Goal: Task Accomplishment & Management: Manage account settings

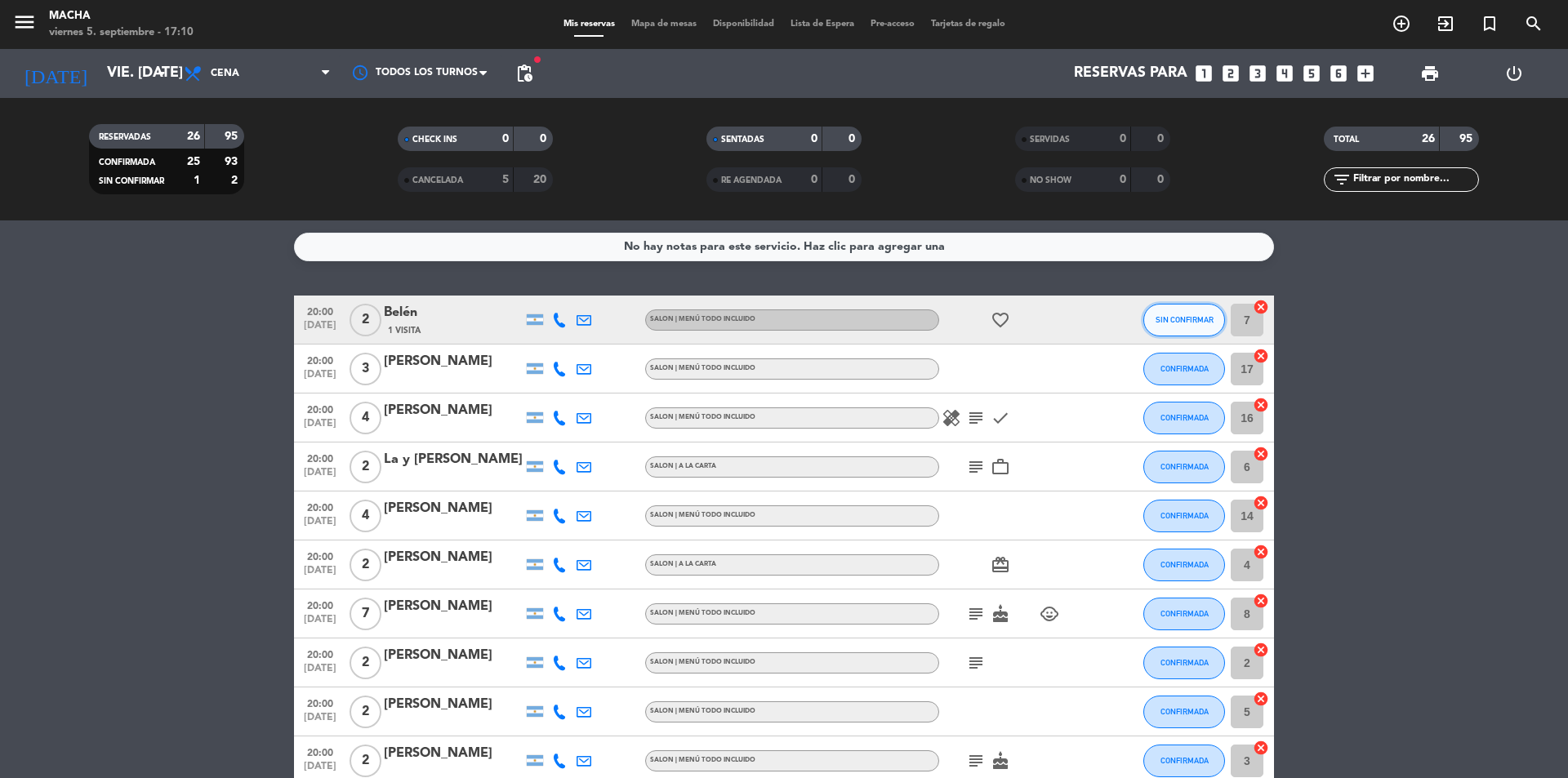
click at [1186, 321] on span "SIN CONFIRMAR" at bounding box center [1184, 319] width 58 height 9
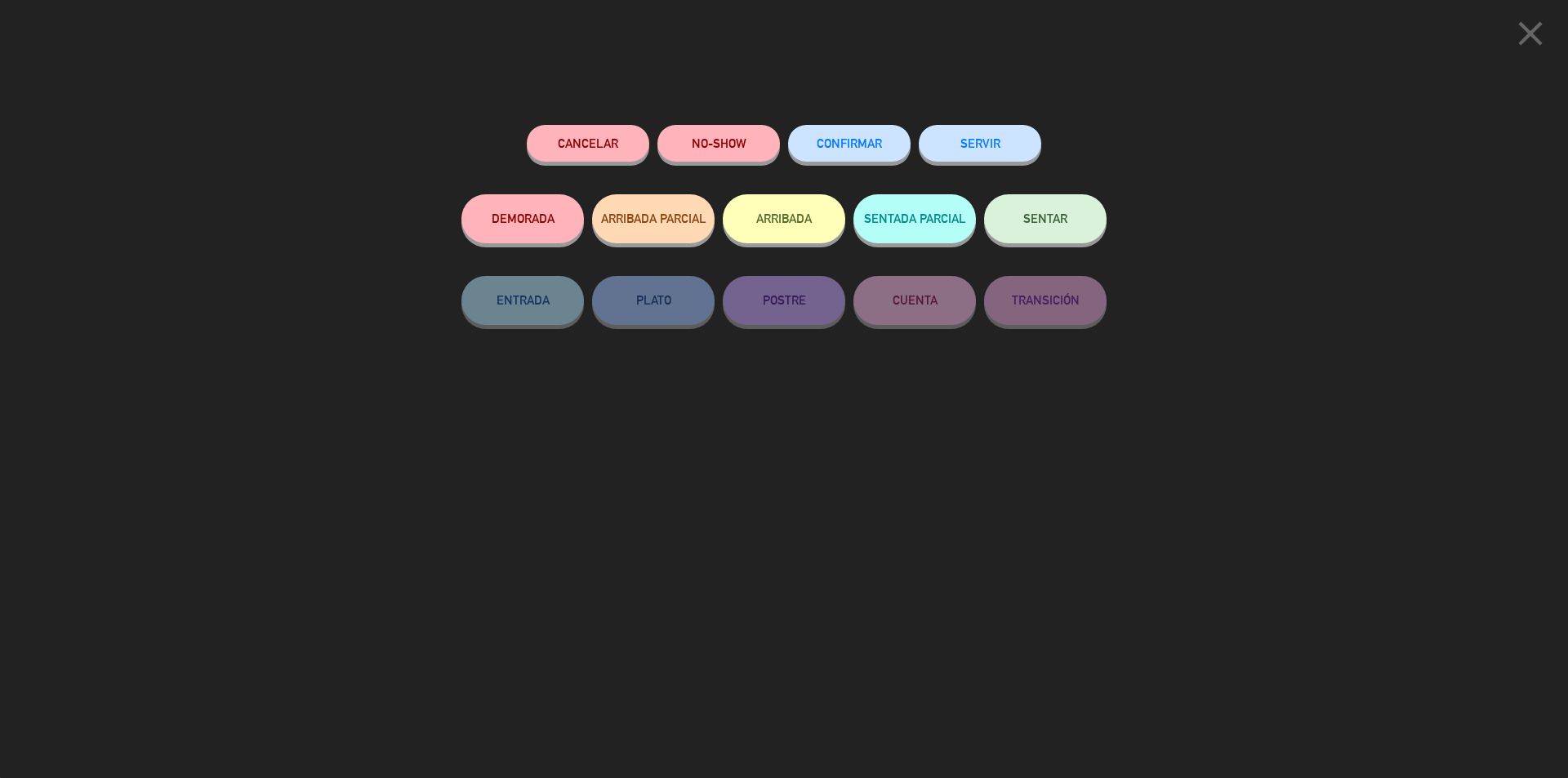
drag, startPoint x: 870, startPoint y: 156, endPoint x: 835, endPoint y: 144, distance: 37.0
click at [867, 156] on button "CONFIRMAR" at bounding box center [848, 143] width 122 height 37
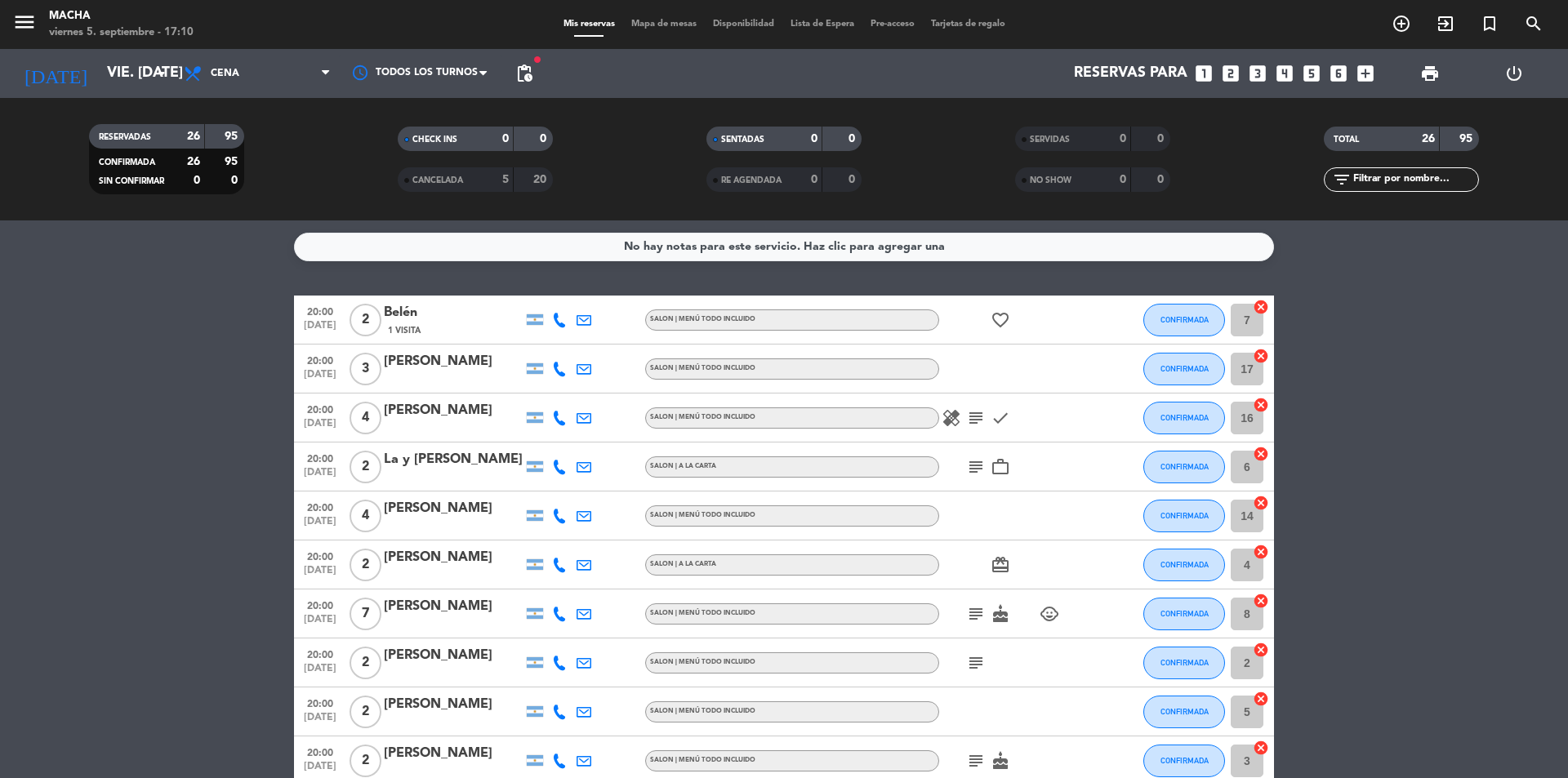
click at [1002, 322] on icon "favorite_border" at bounding box center [1000, 319] width 19 height 19
drag, startPoint x: 1, startPoint y: 358, endPoint x: 64, endPoint y: 354, distance: 63.1
click at [128, 76] on input "vie. [DATE]" at bounding box center [194, 73] width 189 height 33
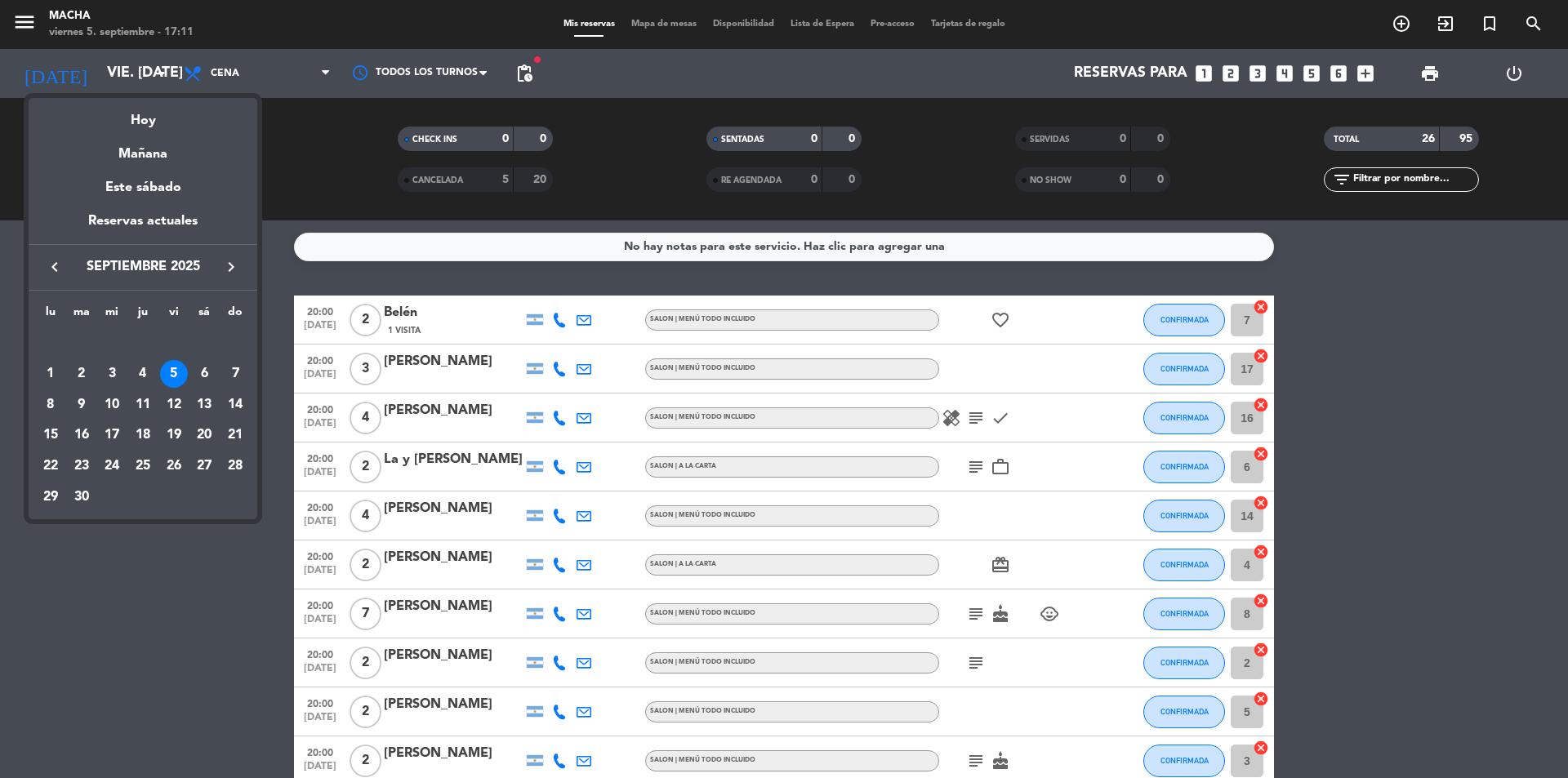
click at [201, 366] on div "6" at bounding box center [204, 373] width 28 height 28
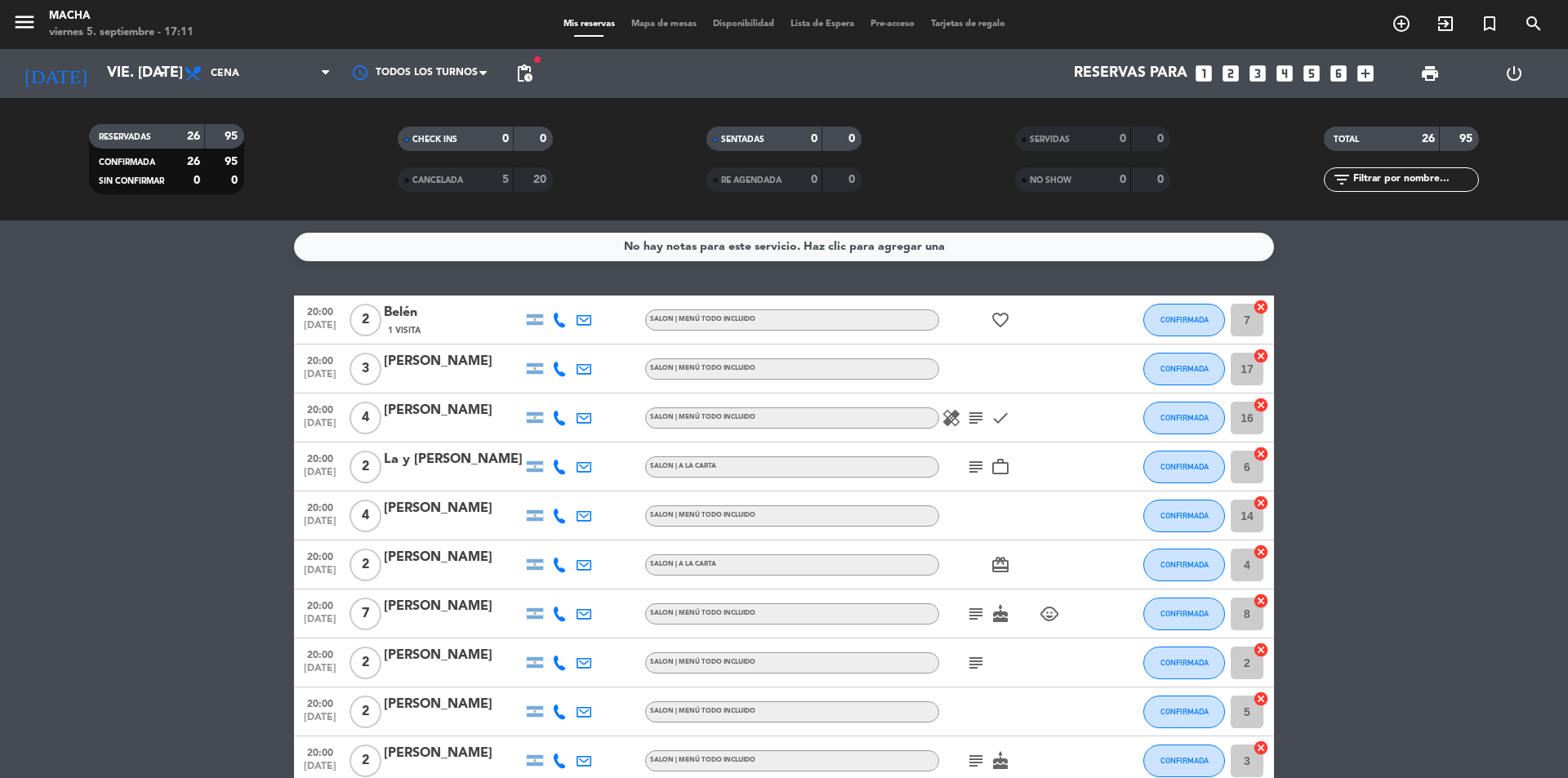
type input "sáb. [DATE]"
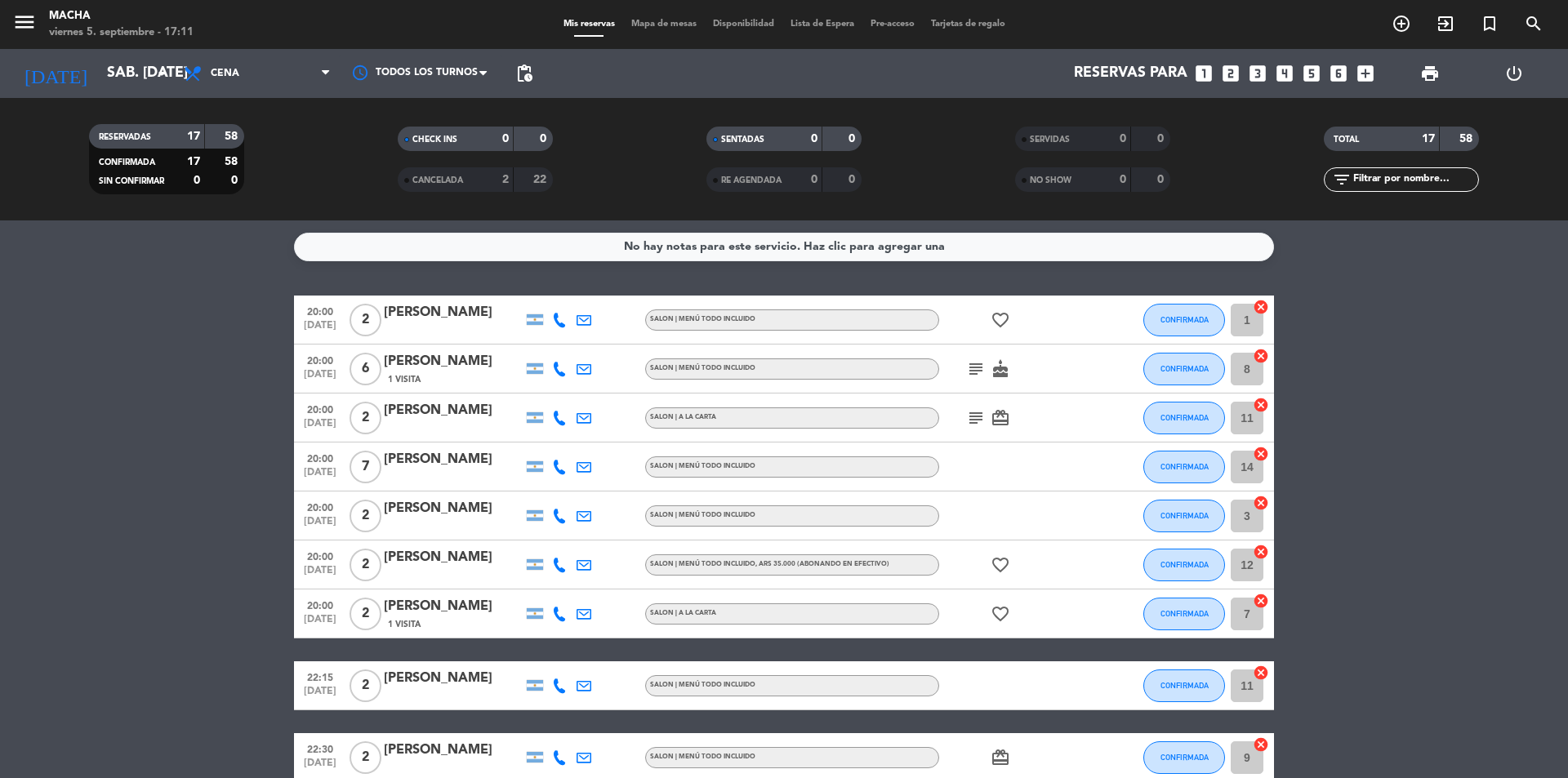
click at [1260, 77] on icon "looks_3" at bounding box center [1257, 72] width 21 height 21
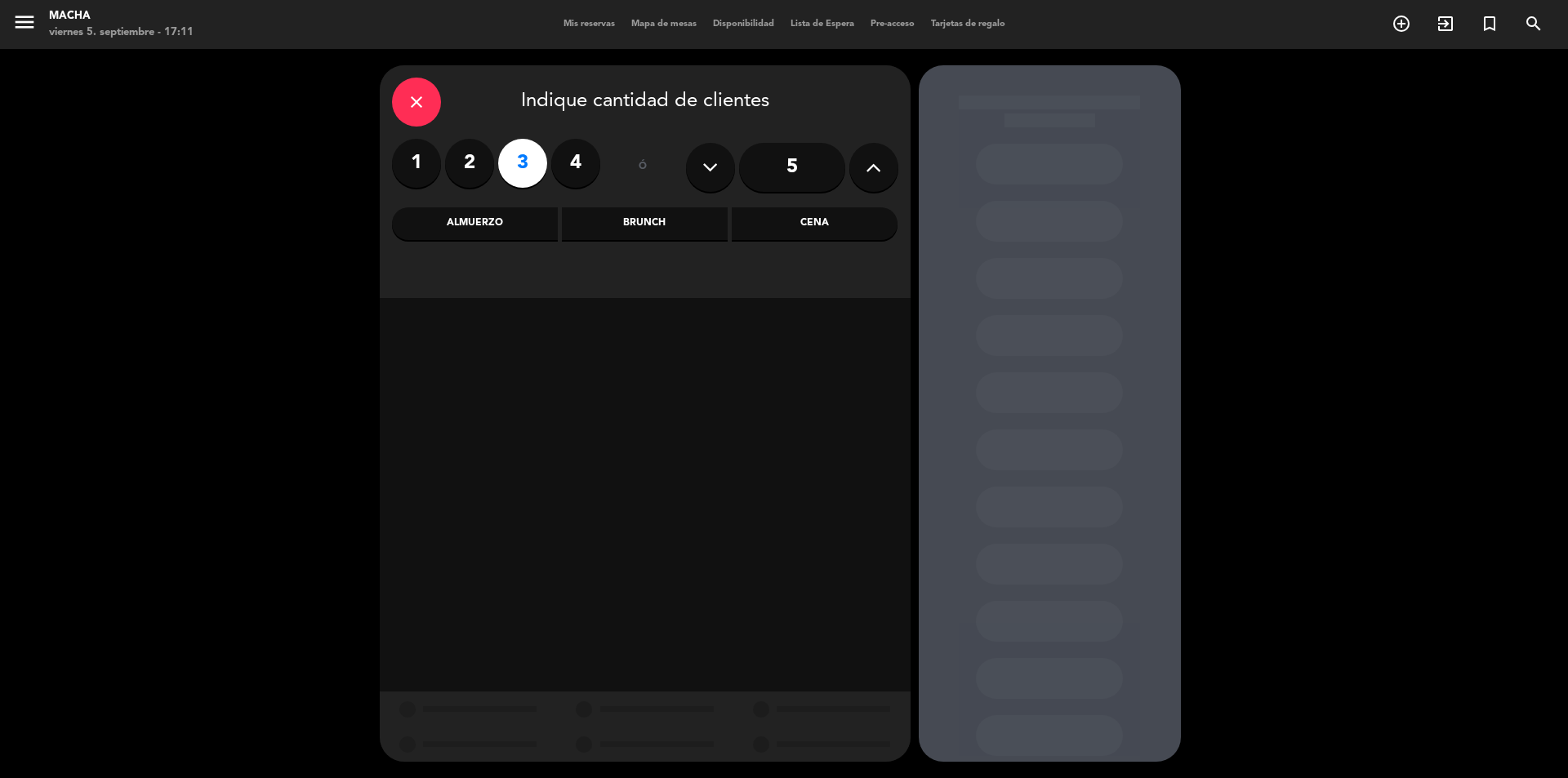
click at [813, 236] on div "Cena" at bounding box center [814, 224] width 166 height 33
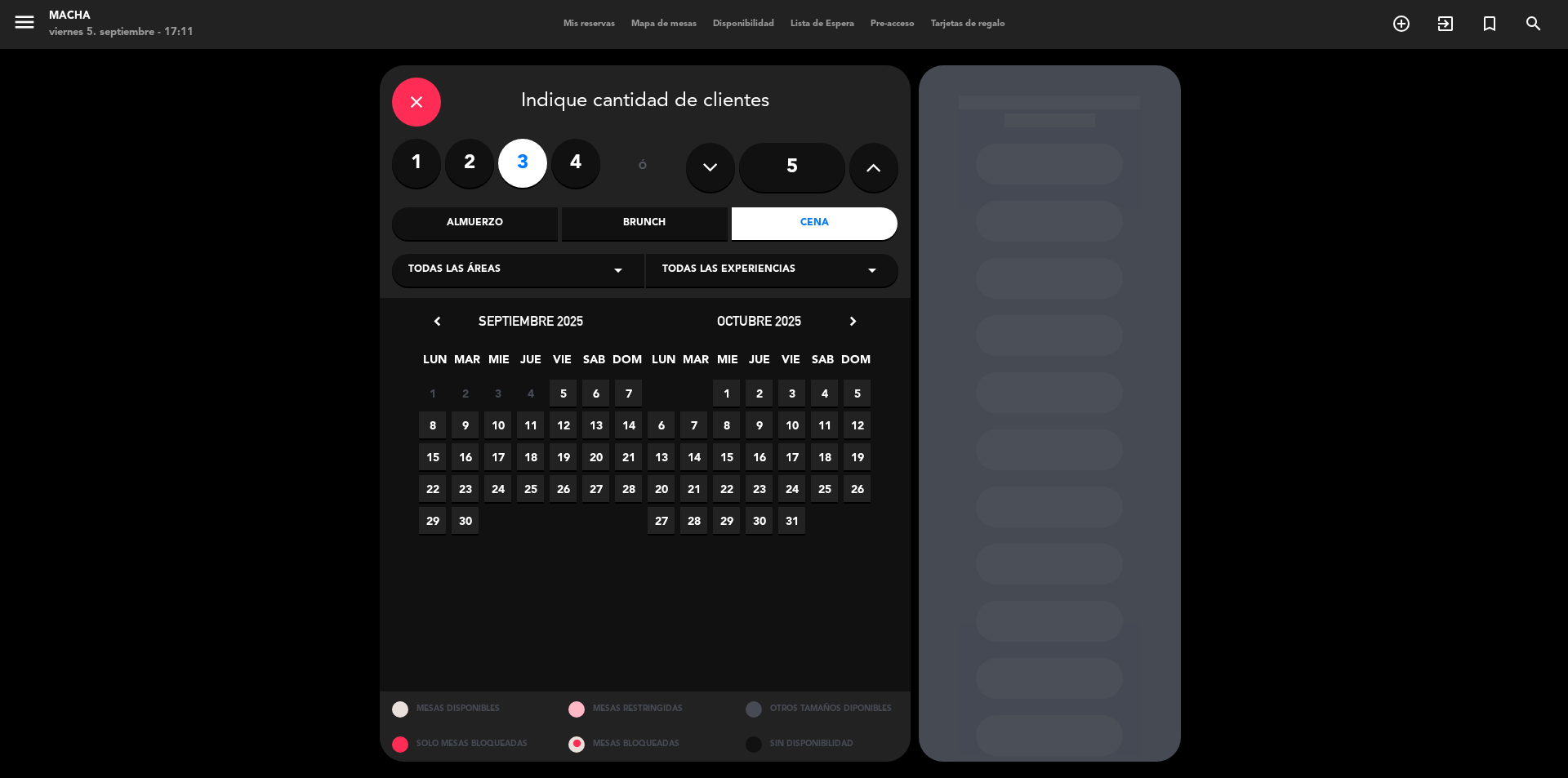
click at [593, 393] on span "6" at bounding box center [595, 393] width 27 height 27
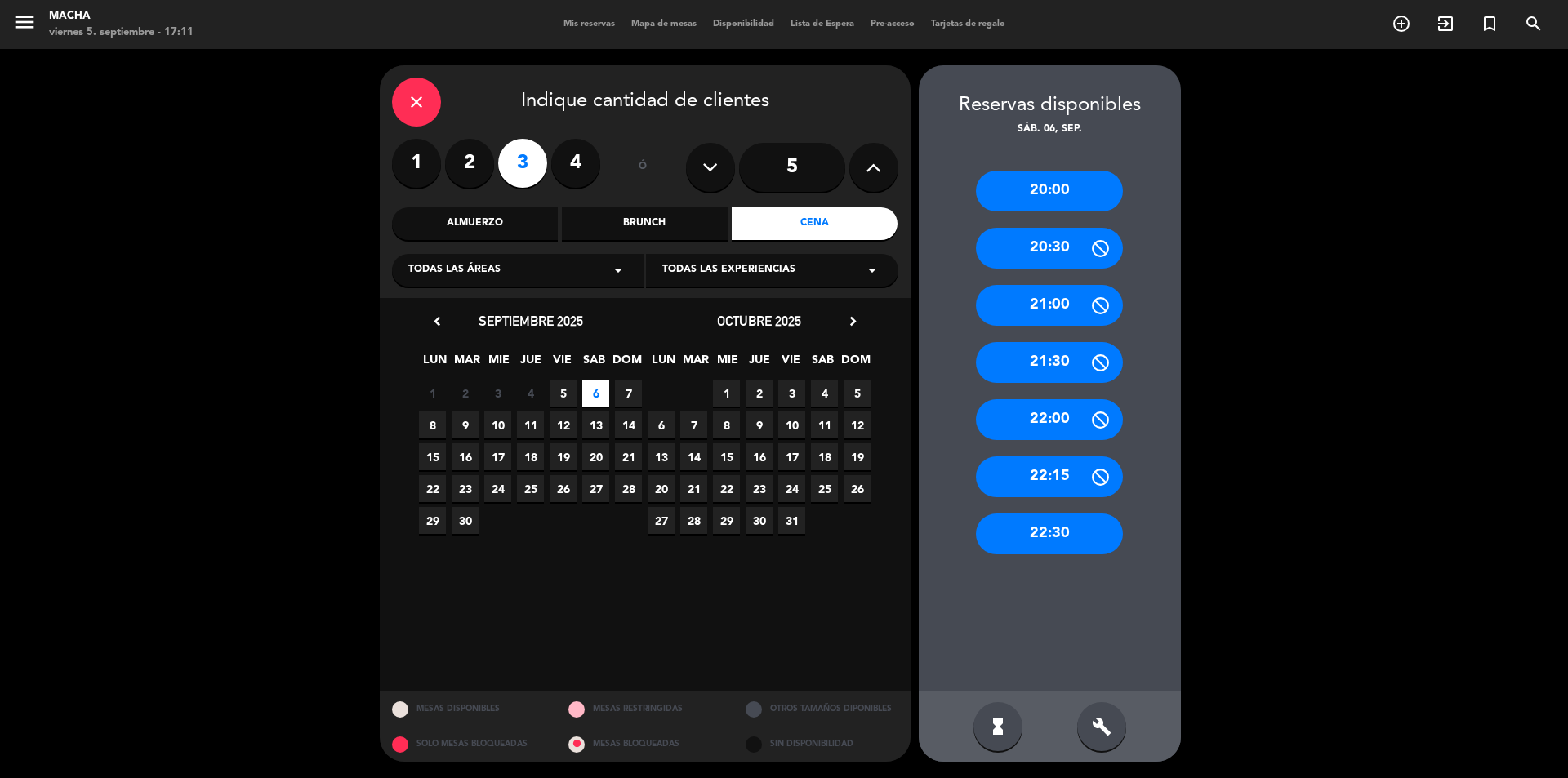
click at [1059, 187] on div "20:00" at bounding box center [1049, 191] width 147 height 40
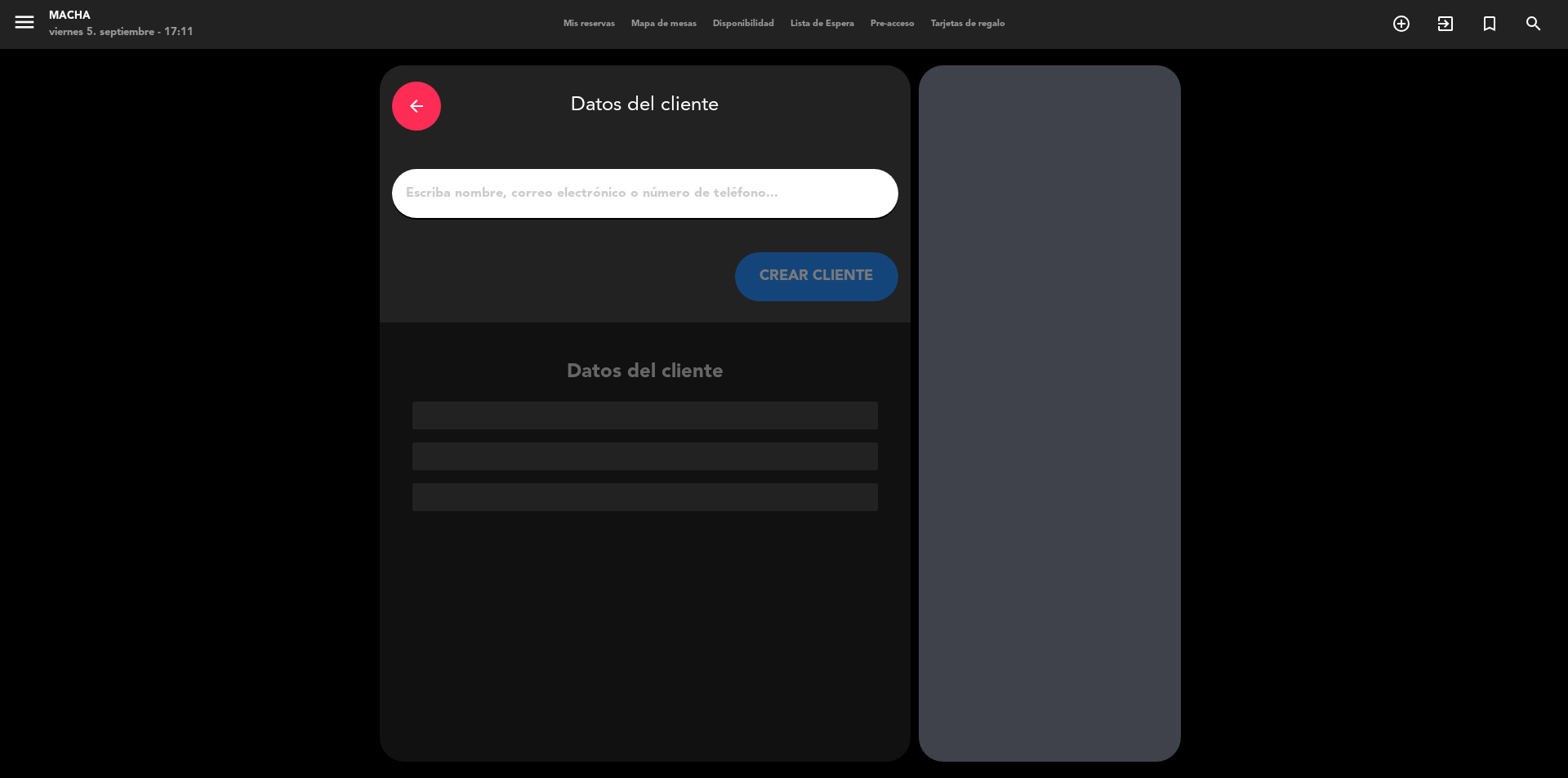
click at [704, 191] on input "1" at bounding box center [644, 193] width 482 height 23
paste input "[PERSON_NAME]"
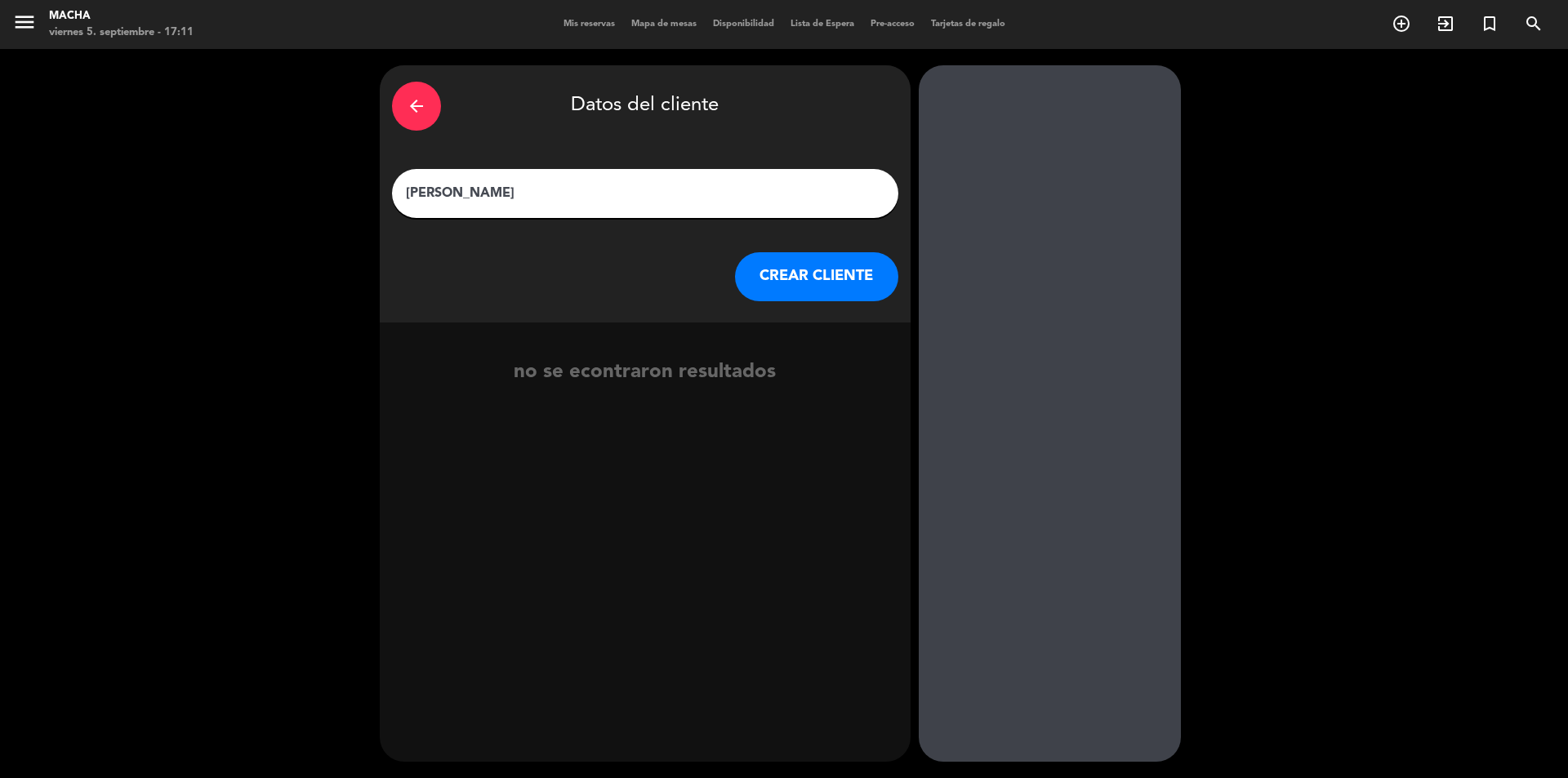
type input "[PERSON_NAME]"
click at [804, 271] on button "CREAR CLIENTE" at bounding box center [817, 276] width 163 height 49
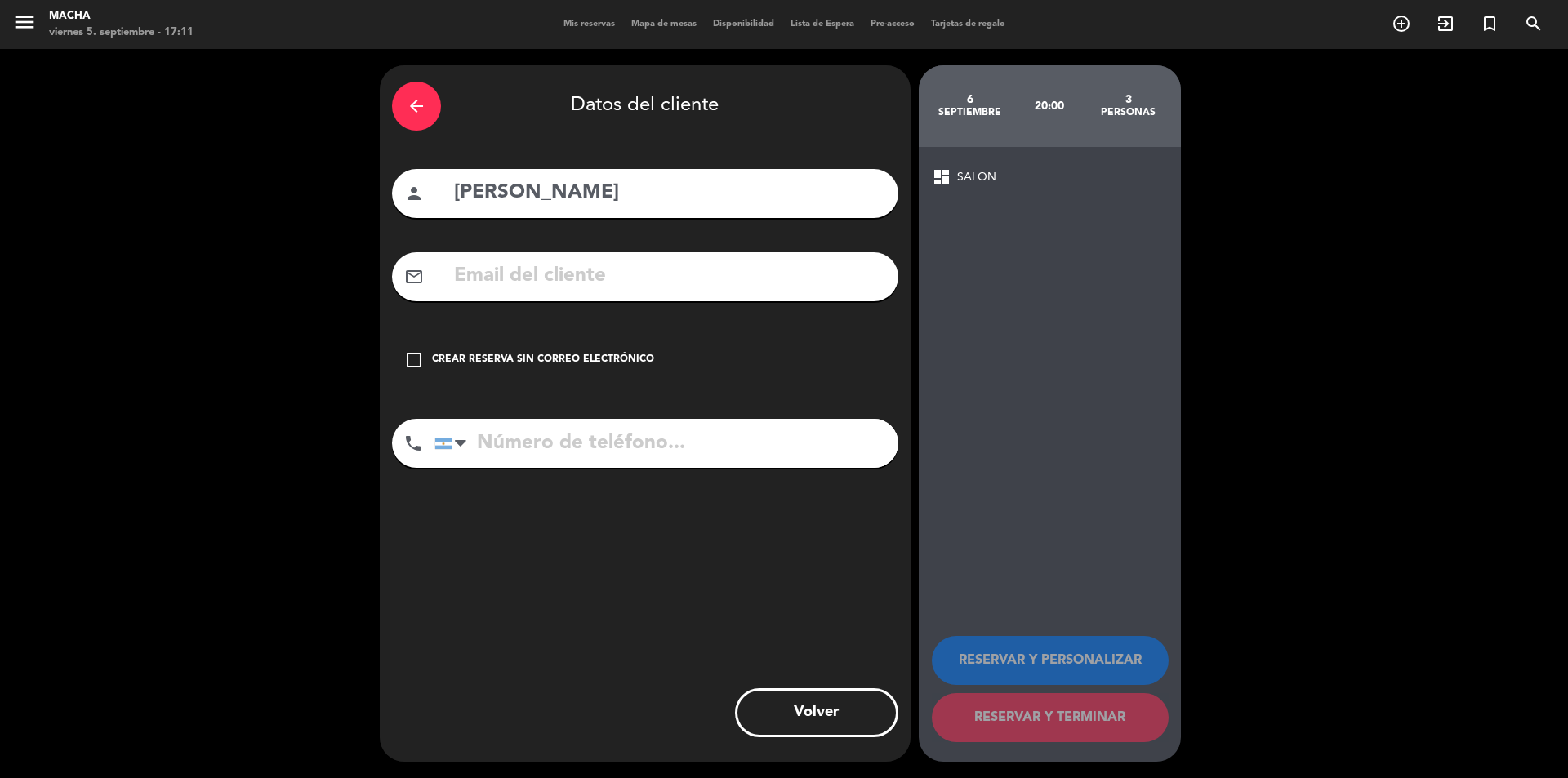
drag, startPoint x: 418, startPoint y: 351, endPoint x: 416, endPoint y: 343, distance: 8.2
click at [418, 350] on div "check_box_outline_blank Crear reserva sin correo electrónico" at bounding box center [645, 360] width 507 height 49
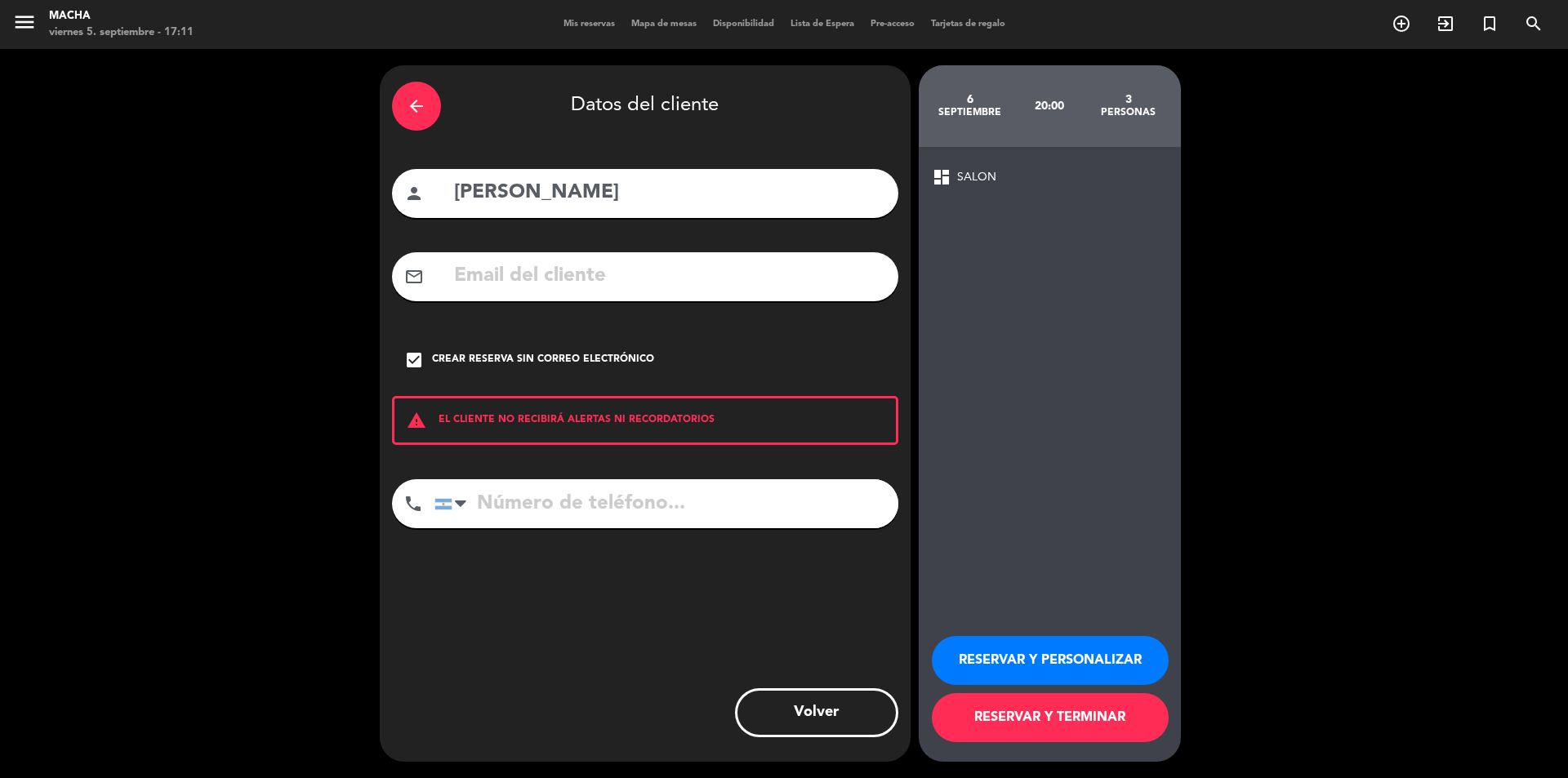
click at [526, 512] on input "tel" at bounding box center [666, 503] width 464 height 49
paste input "[PHONE_NUMBER]"
type input "[PHONE_NUMBER]"
click at [1074, 658] on button "RESERVAR Y PERSONALIZAR" at bounding box center [1050, 660] width 237 height 49
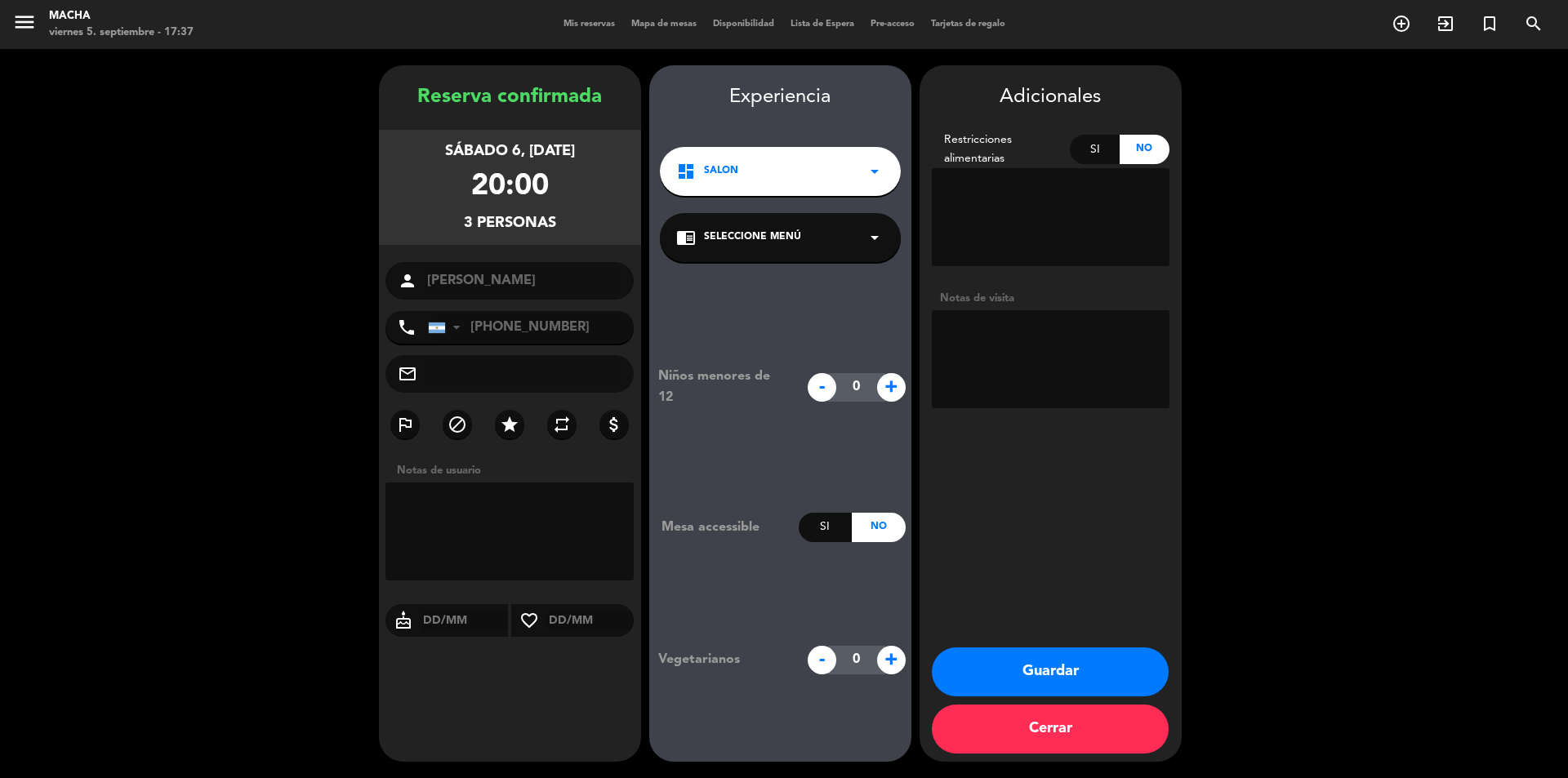
click at [753, 232] on span "Seleccione Menú" at bounding box center [753, 238] width 97 height 17
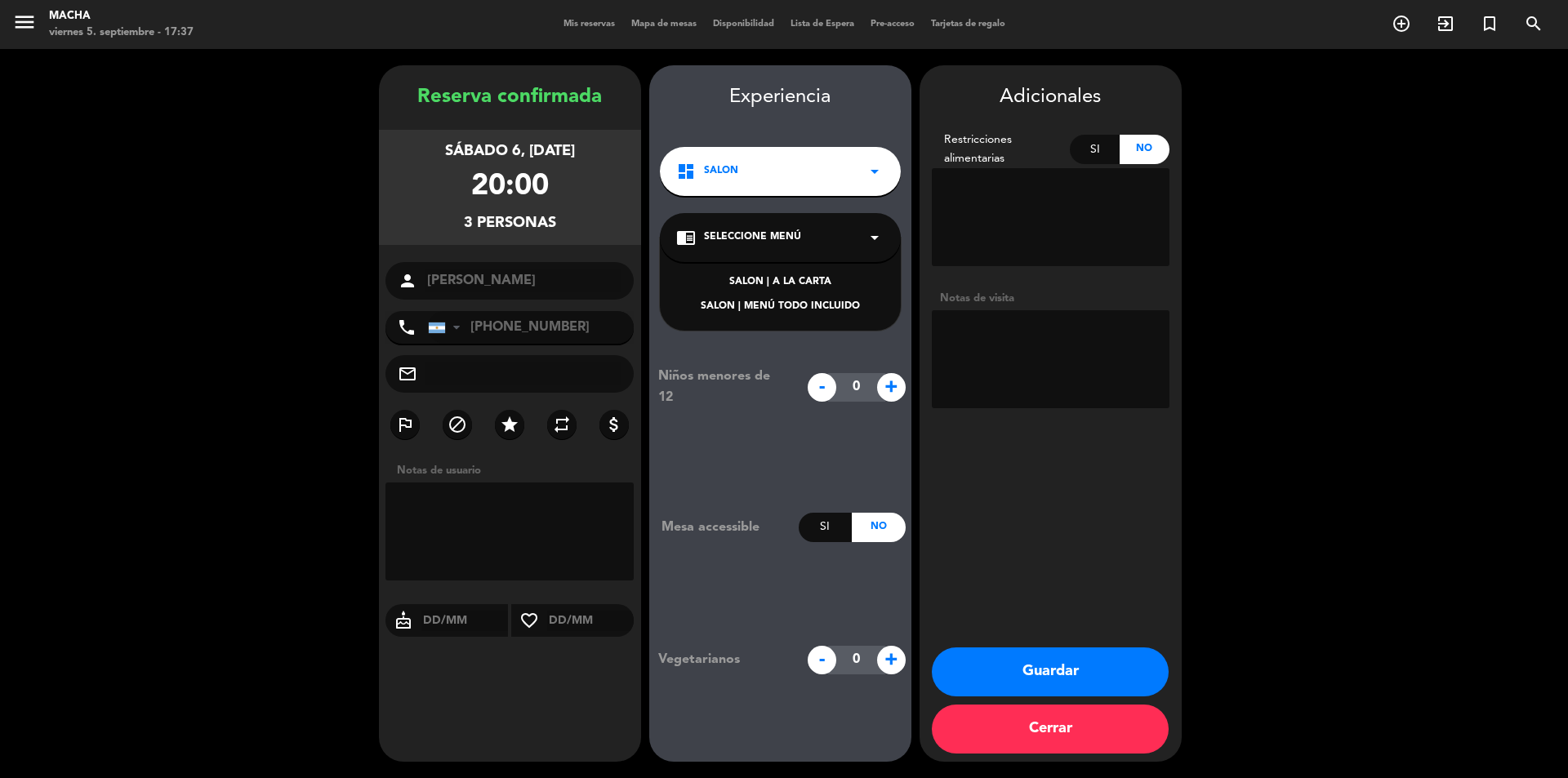
click at [790, 305] on div "SALON | MENÚ TODO INCLUIDO" at bounding box center [780, 307] width 208 height 17
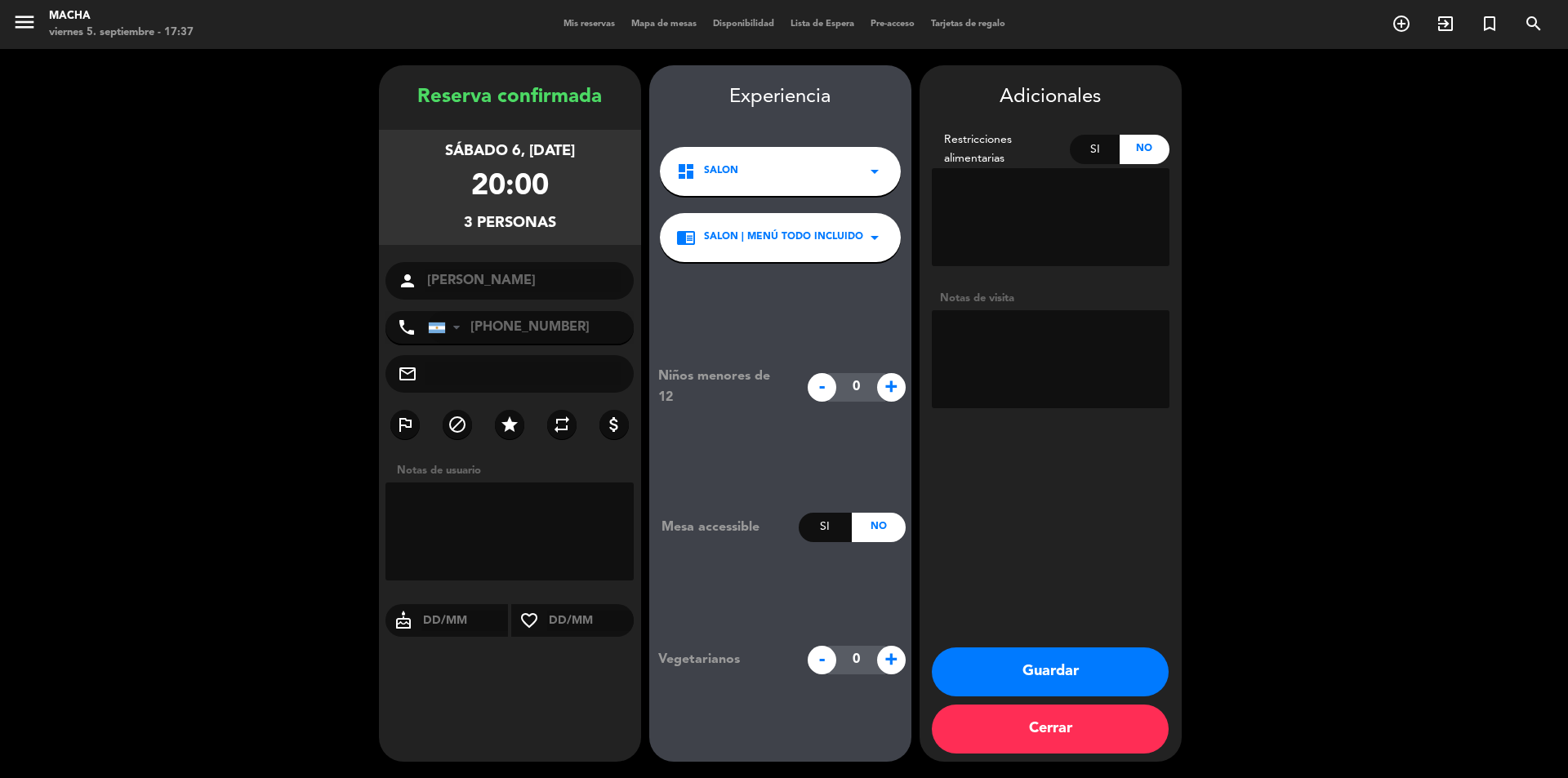
click at [470, 527] on textarea at bounding box center [510, 531] width 249 height 98
type textarea "H"
click at [470, 527] on textarea at bounding box center [510, 531] width 249 height 98
type textarea "VIENE UN NENE"
click at [1052, 672] on button "Guardar" at bounding box center [1050, 671] width 237 height 49
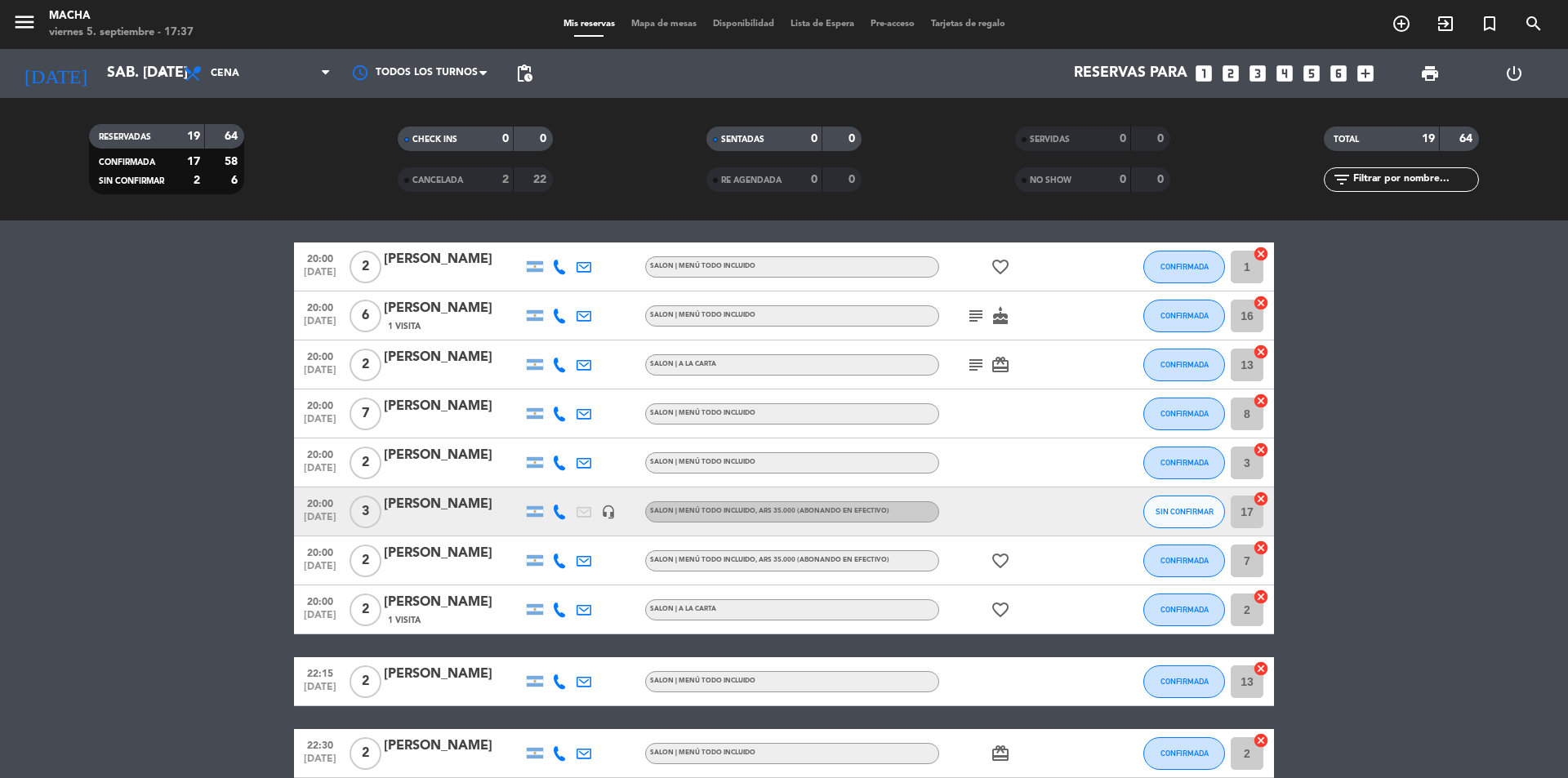
scroll to position [82, 0]
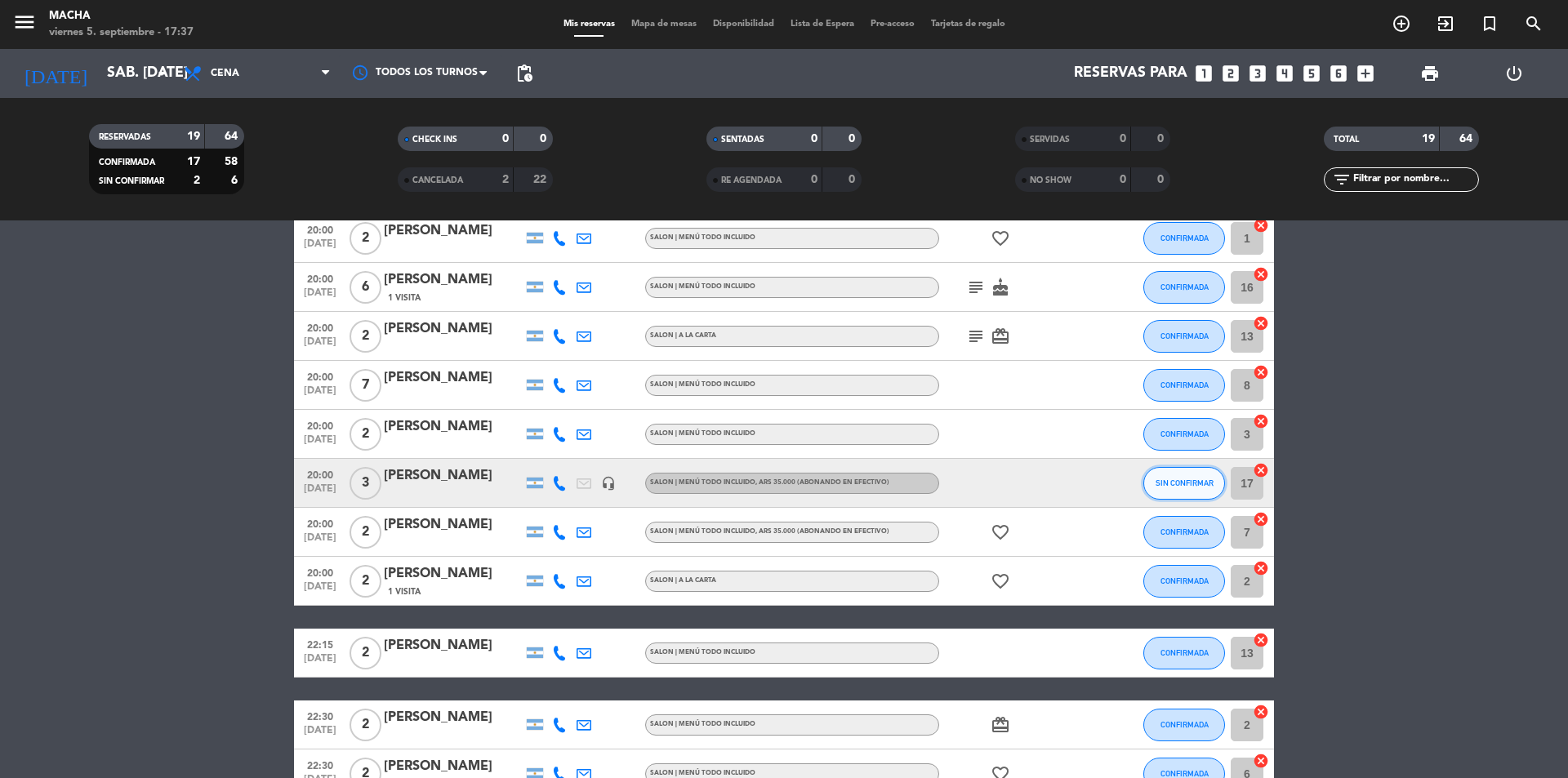
click at [1161, 480] on span "SIN CONFIRMAR" at bounding box center [1184, 483] width 58 height 9
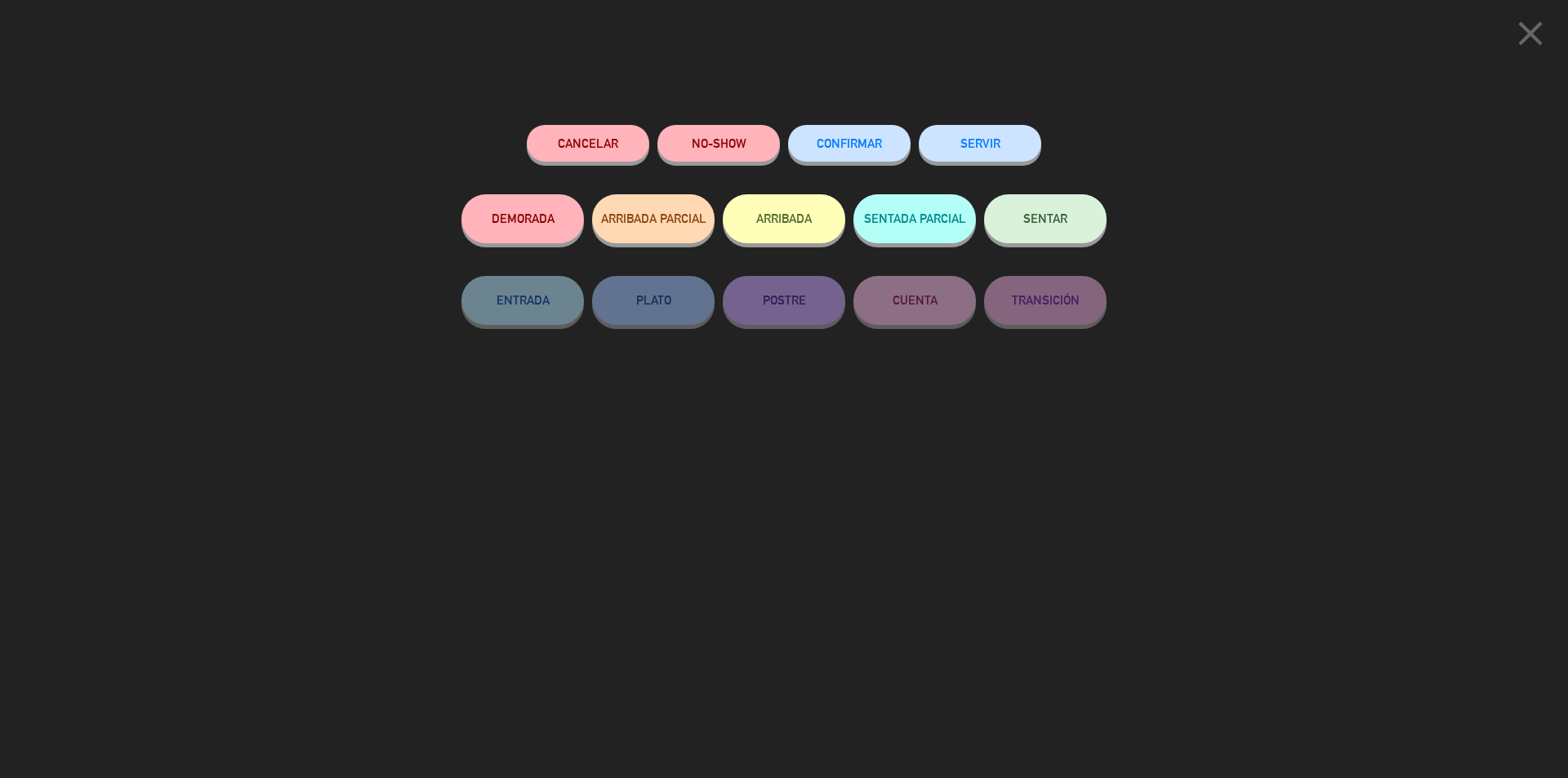
click at [860, 151] on button "CONFIRMAR" at bounding box center [848, 143] width 122 height 37
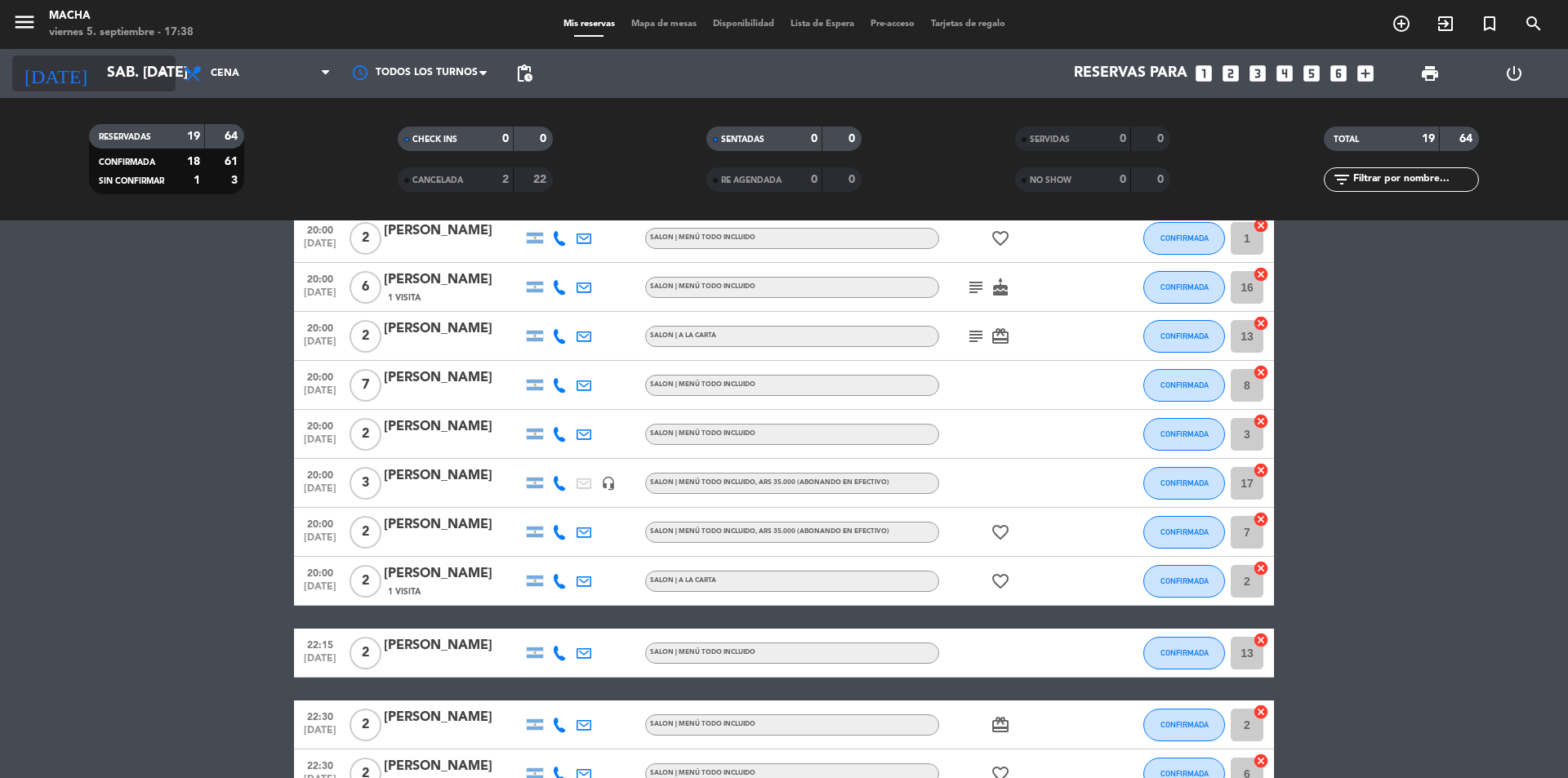
click at [99, 66] on input "sáb. [DATE]" at bounding box center [194, 73] width 189 height 33
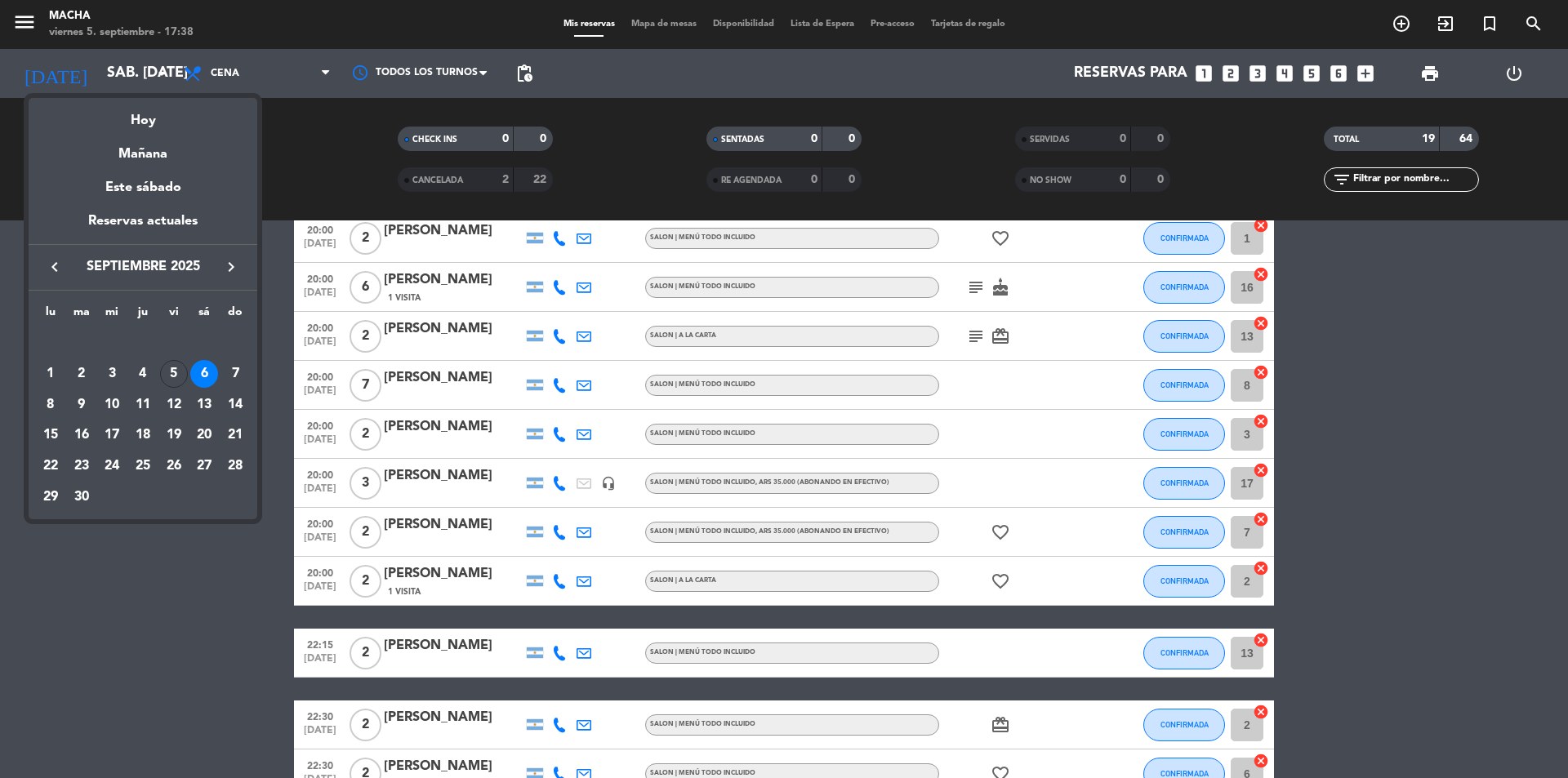
drag, startPoint x: 219, startPoint y: 559, endPoint x: 208, endPoint y: 519, distance: 41.5
click at [216, 543] on div at bounding box center [784, 389] width 1568 height 778
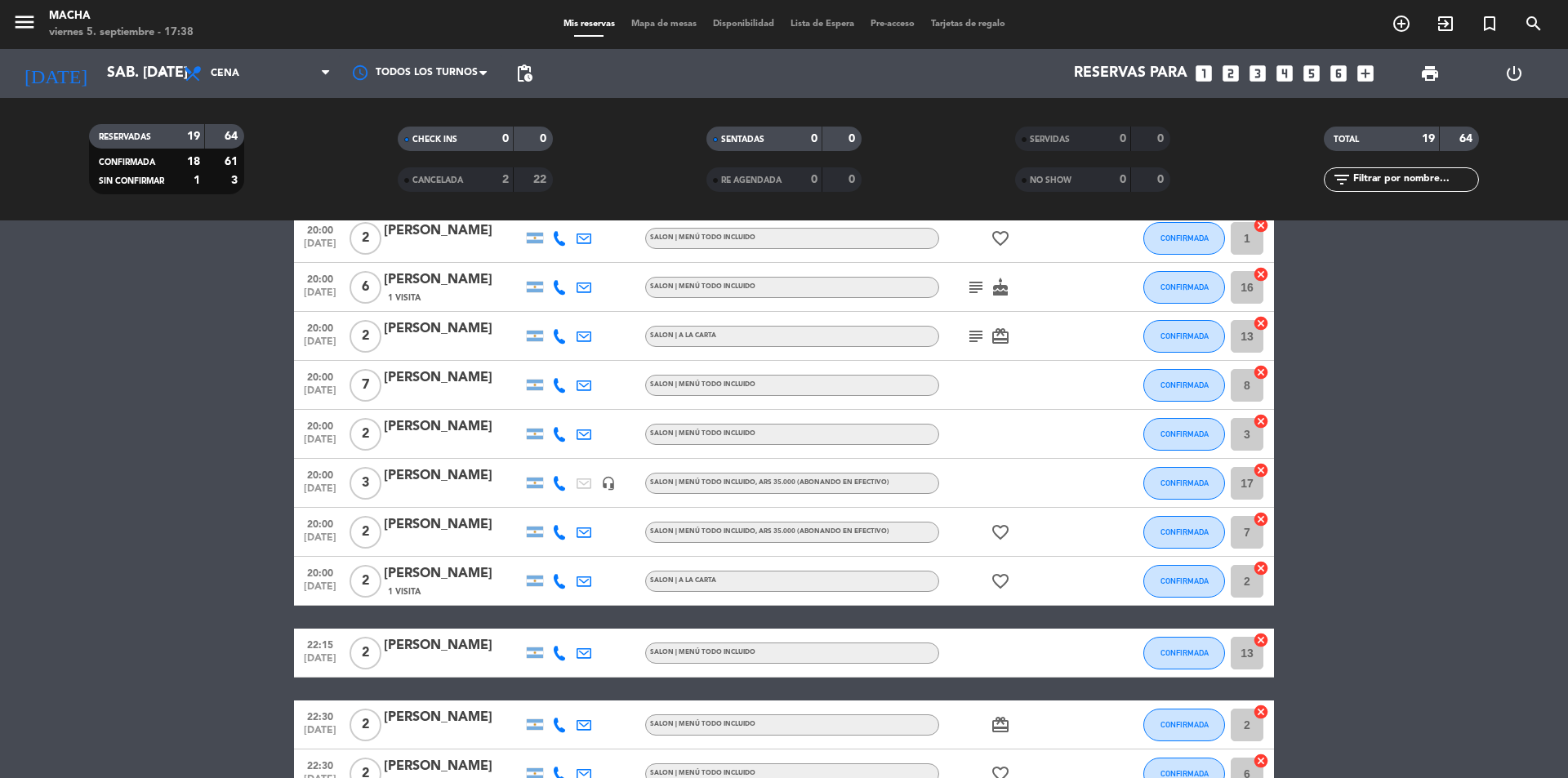
click at [474, 296] on div "1 Visita" at bounding box center [453, 297] width 139 height 14
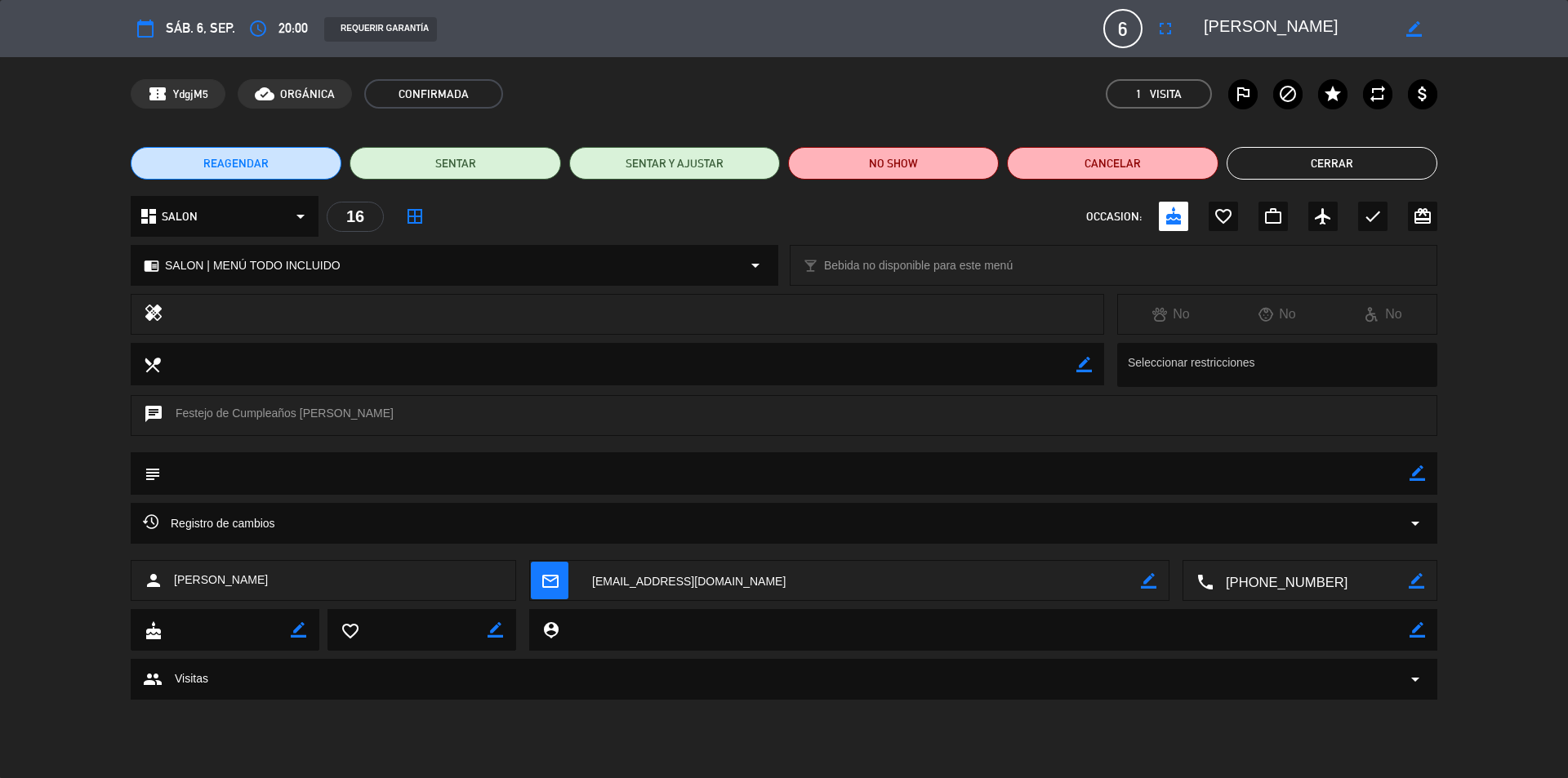
click at [1423, 472] on icon "border_color" at bounding box center [1417, 472] width 16 height 16
click at [1370, 483] on textarea at bounding box center [785, 472] width 1249 height 41
type textarea "quiere silla para bebe"
click at [1414, 472] on icon at bounding box center [1417, 472] width 16 height 16
